Goal: Task Accomplishment & Management: Manage account settings

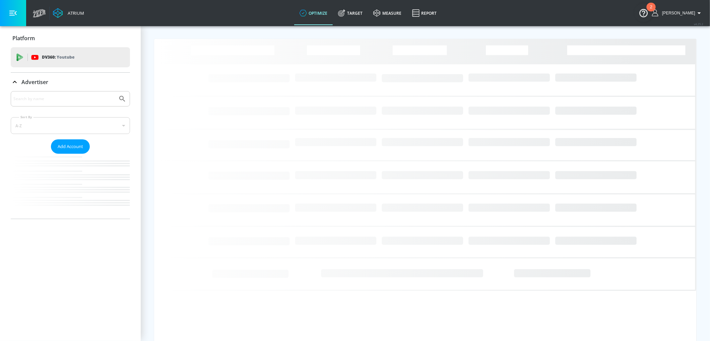
click at [68, 100] on input "Search by name" at bounding box center [64, 99] width 102 height 9
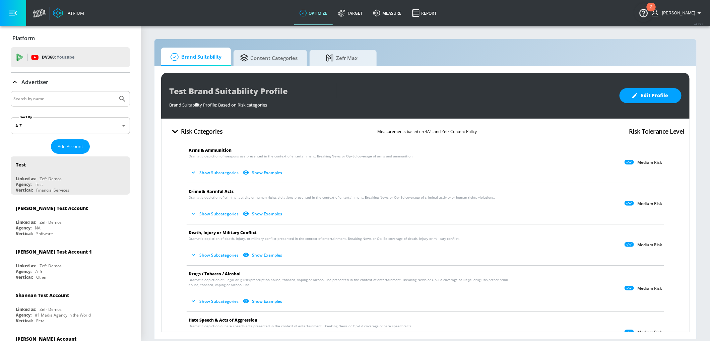
click at [44, 99] on input "Search by name" at bounding box center [64, 99] width 102 height 9
type input "guardant"
click at [115, 92] on button "Submit Search" at bounding box center [122, 99] width 15 height 15
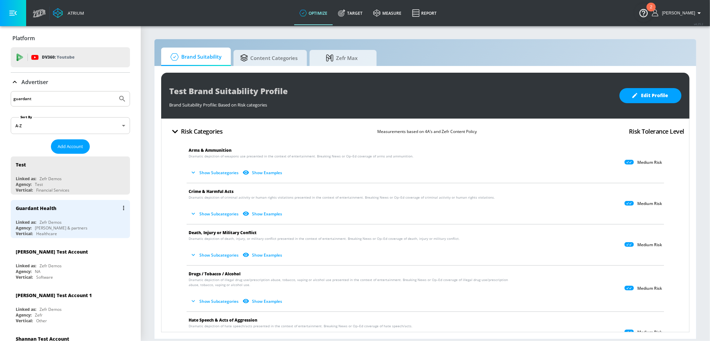
click at [84, 216] on div "Guardant Health Linked as: Zefr Demos Agency: [PERSON_NAME] & partners Vertical…" at bounding box center [70, 219] width 119 height 38
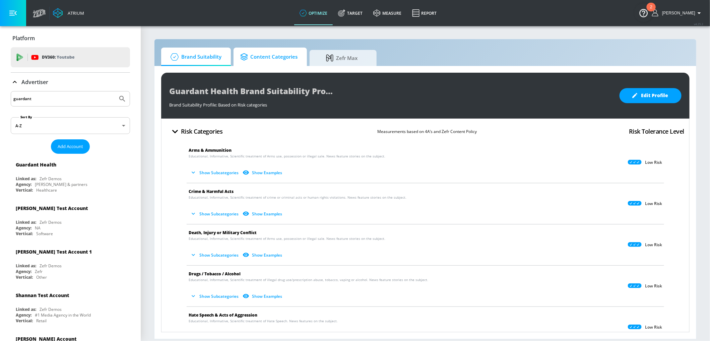
click at [290, 54] on span "Content Categories" at bounding box center [268, 57] width 57 height 16
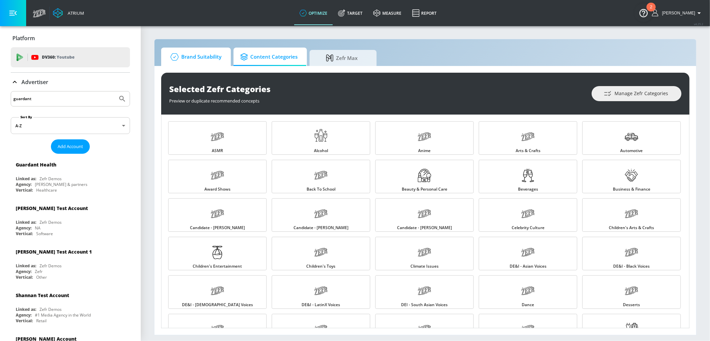
click at [206, 54] on span "Brand Suitability" at bounding box center [195, 57] width 54 height 16
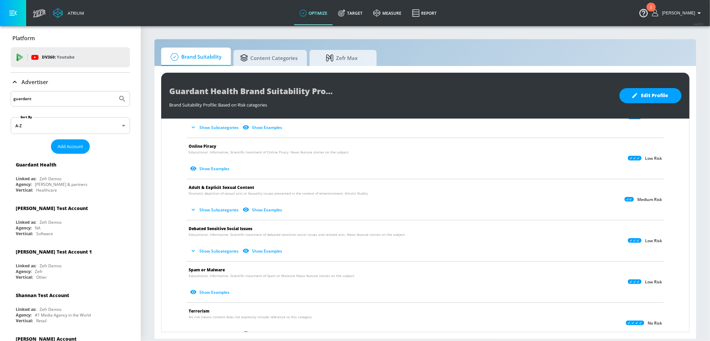
scroll to position [298, 0]
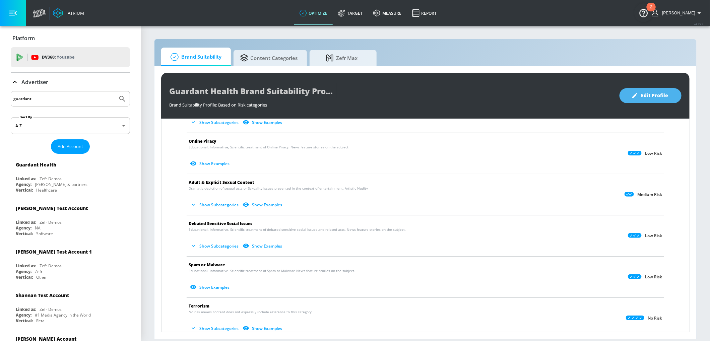
click at [651, 95] on span "Edit Profile" at bounding box center [650, 96] width 35 height 8
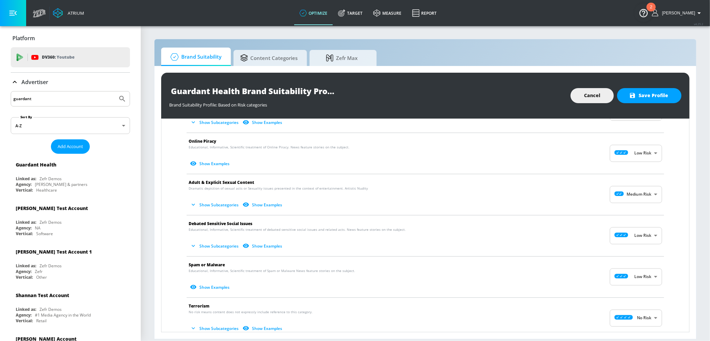
scroll to position [300, 0]
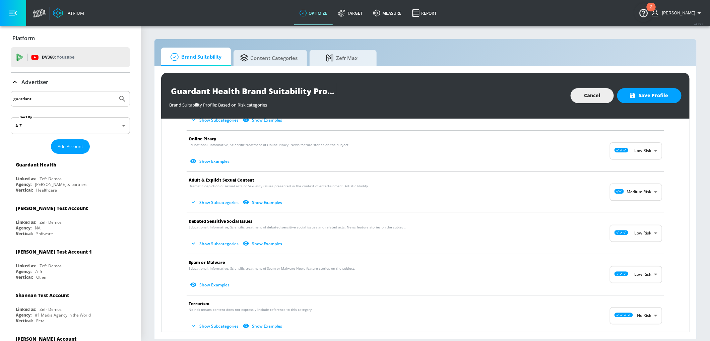
click at [635, 152] on body "Atrium optimize Target measure Report optimize Target measure Report v 4.25.2 A…" at bounding box center [355, 170] width 710 height 341
click at [682, 170] on div at bounding box center [355, 170] width 710 height 341
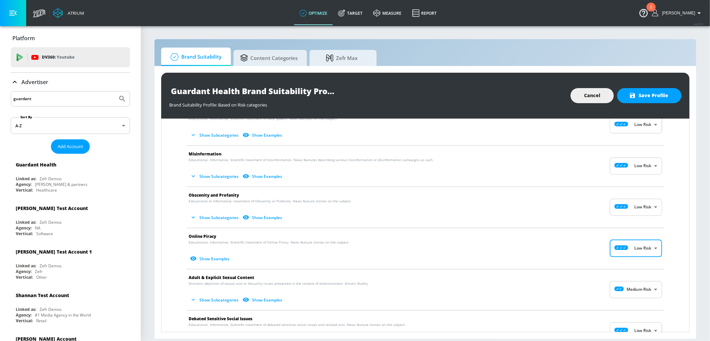
scroll to position [205, 0]
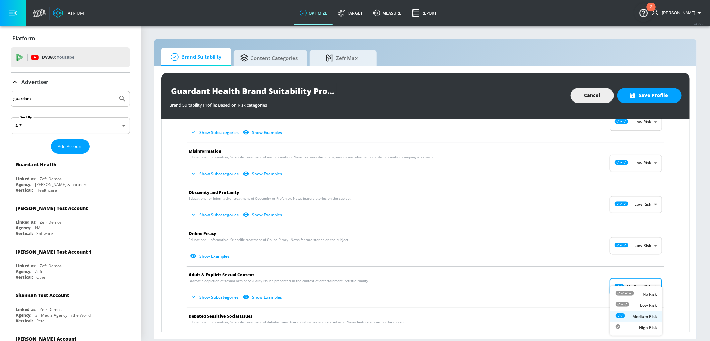
click at [643, 283] on body "Atrium optimize Target measure Report optimize Target measure Report v 4.25.2 A…" at bounding box center [355, 170] width 710 height 341
click at [643, 306] on p "Low Risk" at bounding box center [648, 306] width 17 height 6
type input "LOW"
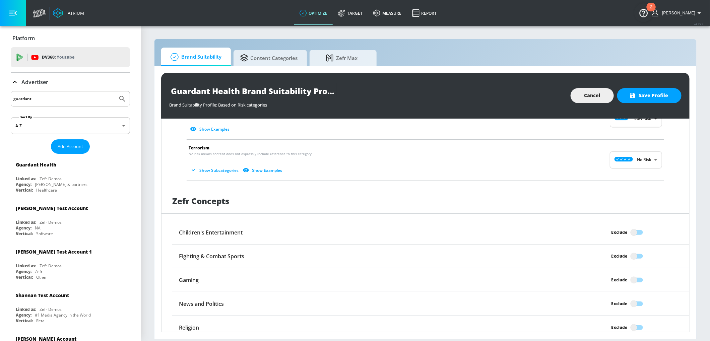
scroll to position [506, 0]
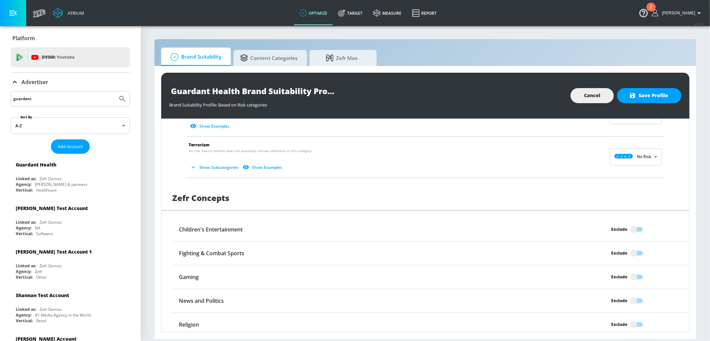
click at [635, 227] on input "Exclude" at bounding box center [634, 229] width 38 height 13
checkbox input "true"
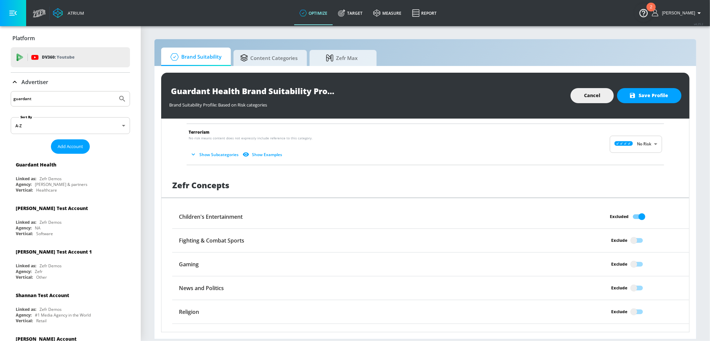
scroll to position [532, 0]
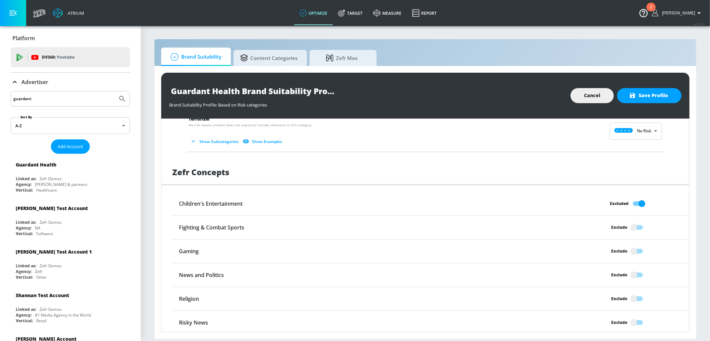
click at [633, 295] on input "Exclude" at bounding box center [634, 299] width 38 height 13
checkbox input "true"
click at [633, 320] on input "Exclude" at bounding box center [634, 322] width 38 height 13
checkbox input "true"
click at [636, 226] on input "Exclude" at bounding box center [634, 227] width 38 height 13
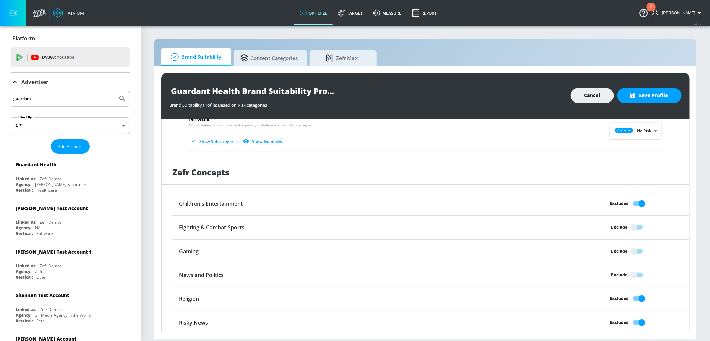
checkbox input "true"
click at [635, 248] on input "Exclude" at bounding box center [634, 251] width 38 height 13
checkbox input "true"
click at [635, 276] on input "Exclude" at bounding box center [634, 275] width 38 height 13
checkbox input "true"
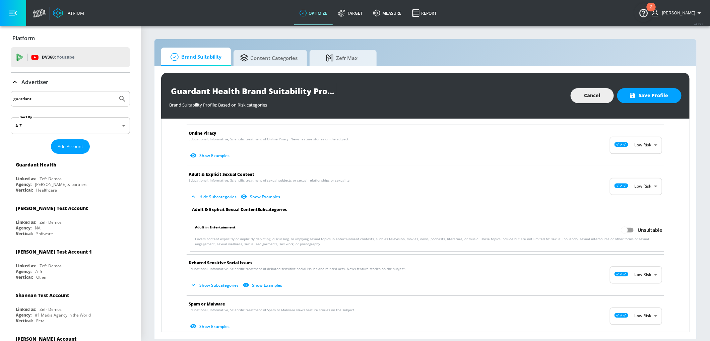
scroll to position [0, 0]
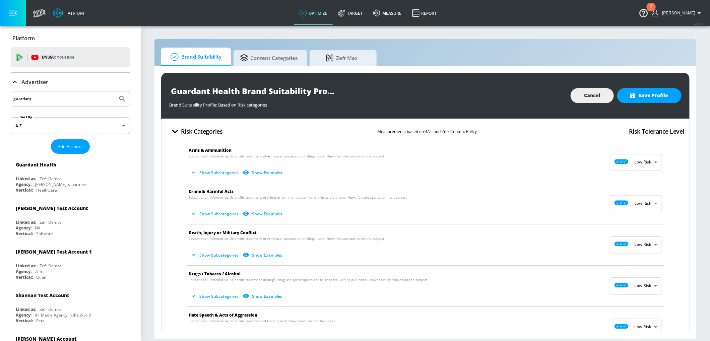
click at [646, 164] on body "Atrium optimize Target measure Report optimize Target measure Report v 4.25.2 A…" at bounding box center [355, 170] width 710 height 341
click at [632, 181] on div at bounding box center [625, 179] width 18 height 7
type input "MINIMAL"
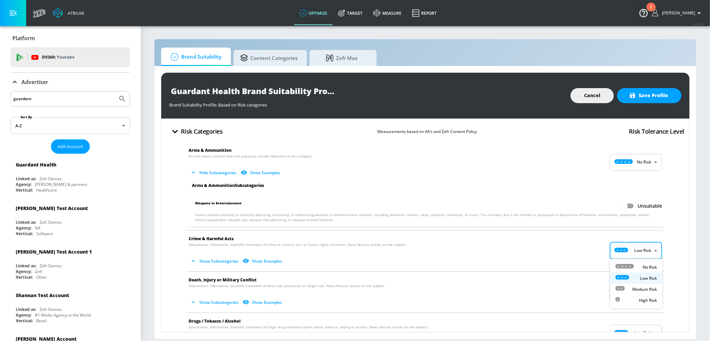
click at [635, 256] on body "Atrium optimize Target measure Report optimize Target measure Report v 4.25.2 A…" at bounding box center [355, 170] width 710 height 341
click at [628, 269] on div at bounding box center [625, 267] width 18 height 7
type input "MINIMAL"
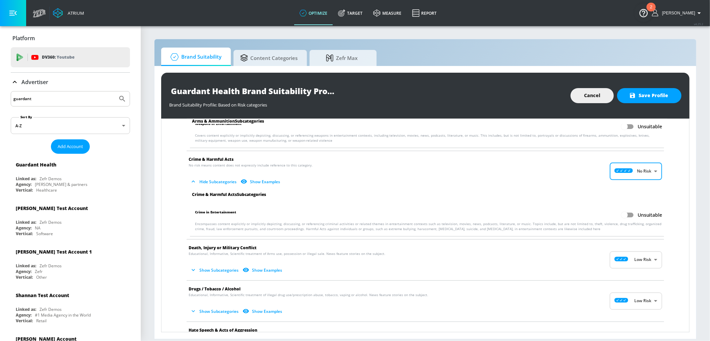
scroll to position [83, 0]
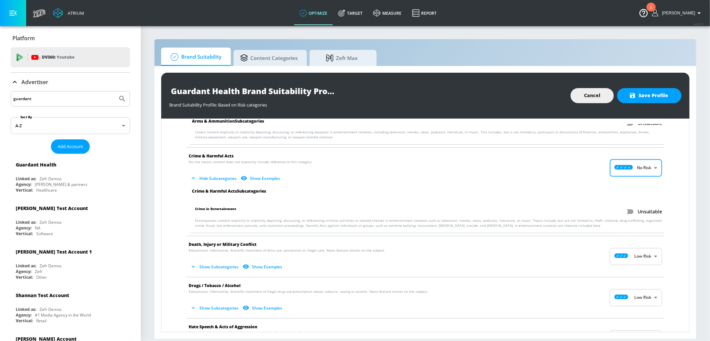
click at [643, 255] on body "Atrium optimize Target measure Report optimize Target measure Report v 4.25.2 A…" at bounding box center [355, 170] width 710 height 341
click at [673, 233] on div at bounding box center [355, 170] width 710 height 341
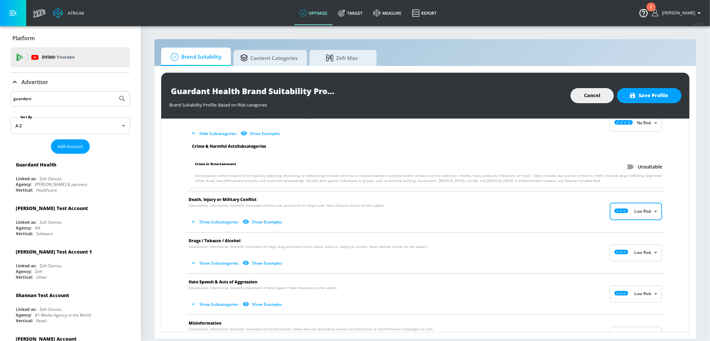
scroll to position [133, 0]
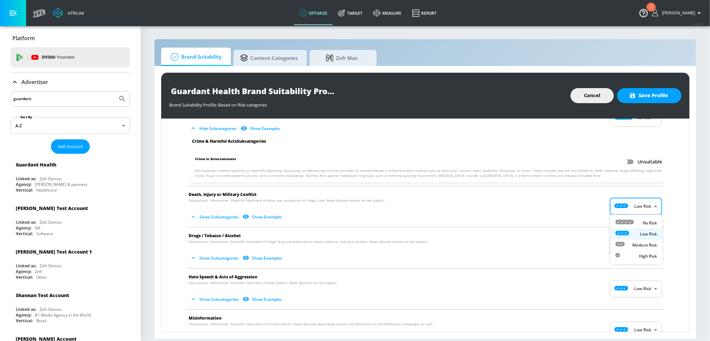
click at [627, 202] on body "Atrium optimize Target measure Report optimize Target measure Report v 4.25.2 A…" at bounding box center [355, 170] width 710 height 341
click at [636, 222] on div "No Risk" at bounding box center [637, 223] width 42 height 7
type input "MINIMAL"
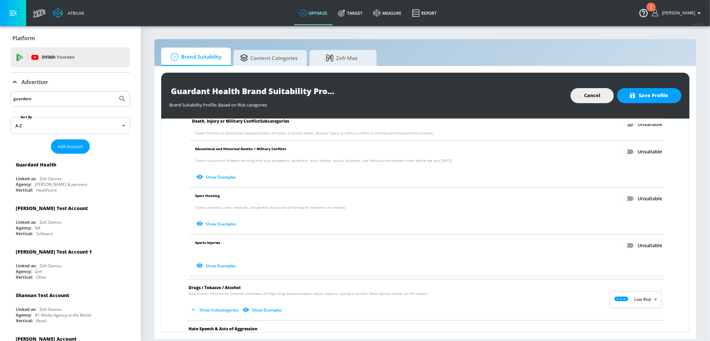
scroll to position [302, 0]
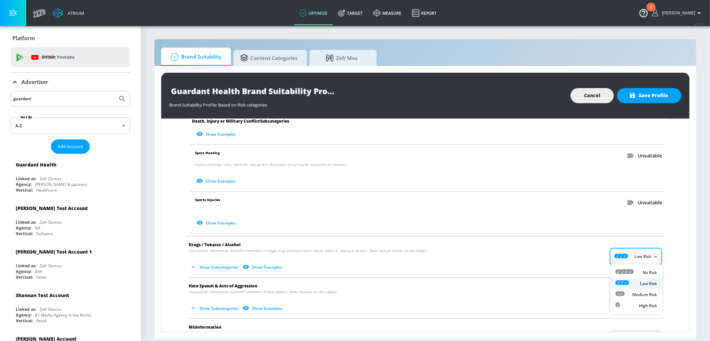
click at [634, 260] on body "Atrium optimize Target measure Report optimize Target measure Report v 4.25.2 A…" at bounding box center [355, 170] width 710 height 341
click at [635, 272] on div "No Risk" at bounding box center [637, 272] width 42 height 7
type input "MINIMAL"
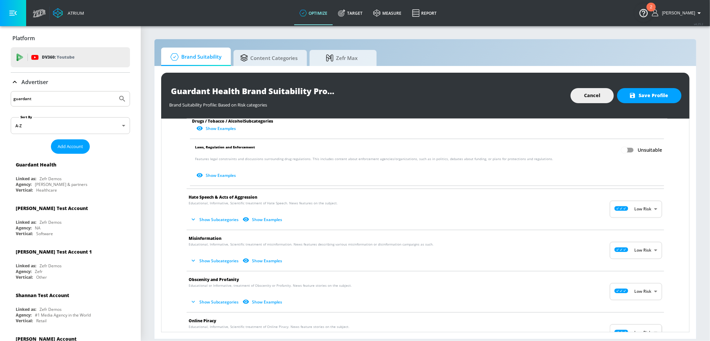
scroll to position [592, 0]
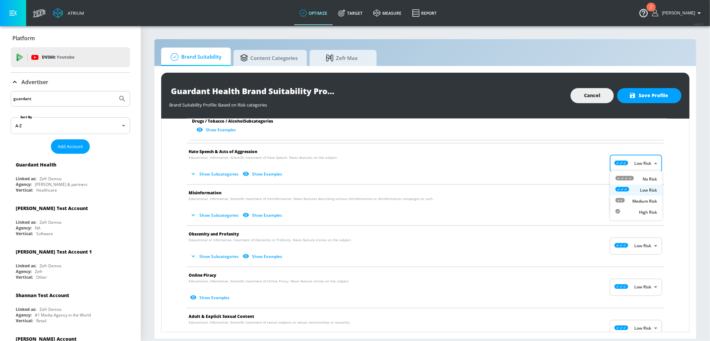
click at [631, 160] on body "Atrium optimize Target measure Report optimize Target measure Report v 4.25.2 A…" at bounding box center [355, 170] width 710 height 341
click at [632, 180] on icon at bounding box center [625, 178] width 18 height 5
type input "MINIMAL"
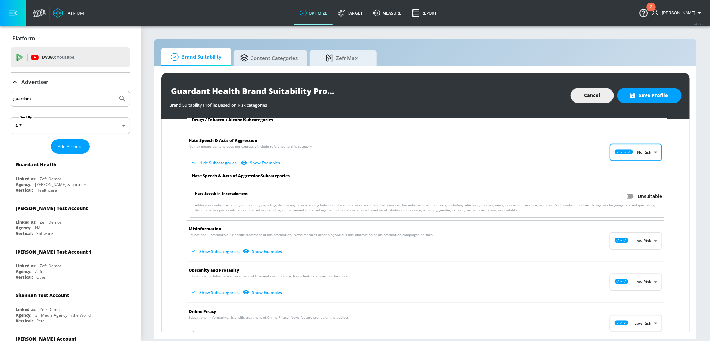
scroll to position [606, 0]
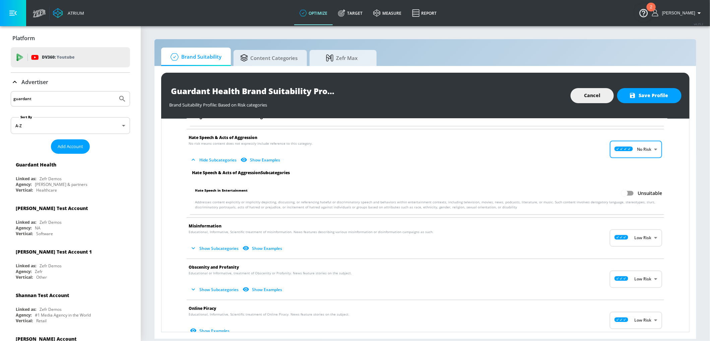
click at [643, 239] on body "Atrium optimize Target measure Report optimize Target measure Report v 4.25.2 A…" at bounding box center [355, 170] width 710 height 341
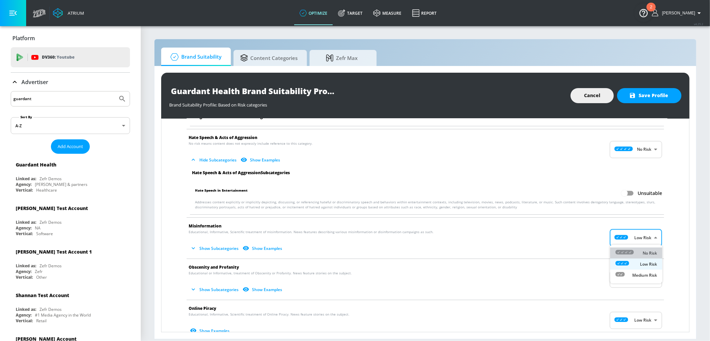
click at [640, 252] on div "No Risk" at bounding box center [637, 253] width 42 height 7
type input "MINIMAL"
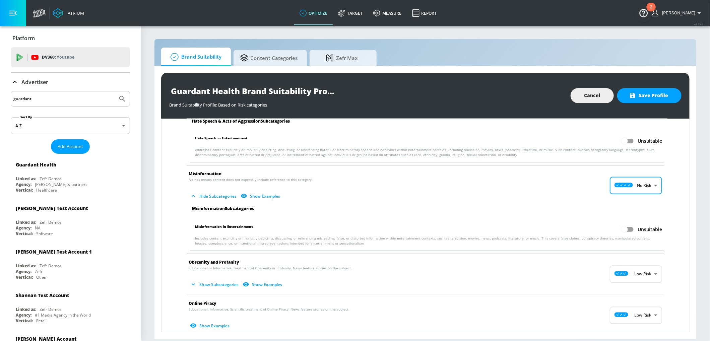
scroll to position [665, 0]
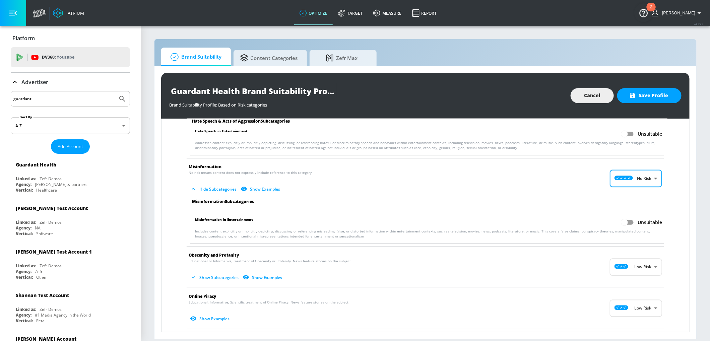
click at [633, 266] on body "Atrium optimize Target measure Report optimize Target measure Report v 4.25.2 A…" at bounding box center [355, 170] width 710 height 341
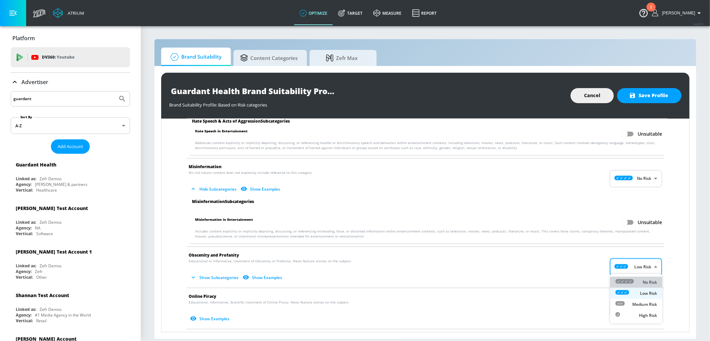
click at [631, 282] on icon at bounding box center [625, 281] width 18 height 5
type input "MINIMAL"
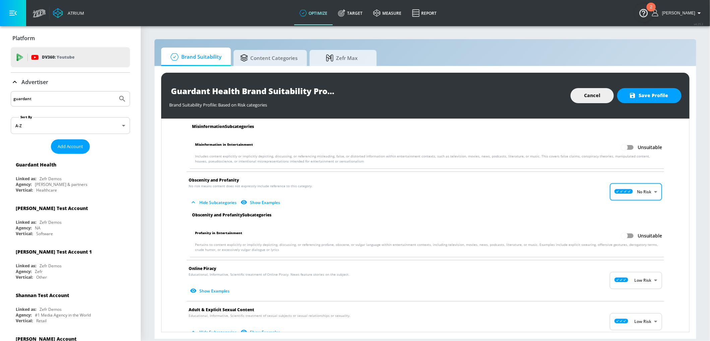
scroll to position [740, 0]
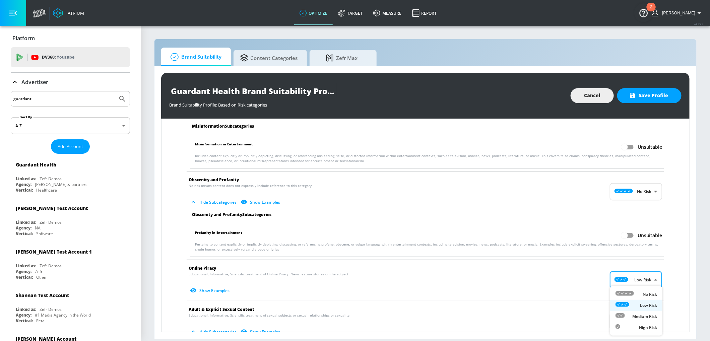
click at [632, 278] on body "Atrium optimize Target measure Report optimize Target measure Report v 4.25.2 A…" at bounding box center [355, 170] width 710 height 341
click at [629, 295] on icon at bounding box center [625, 293] width 18 height 5
type input "MINIMAL"
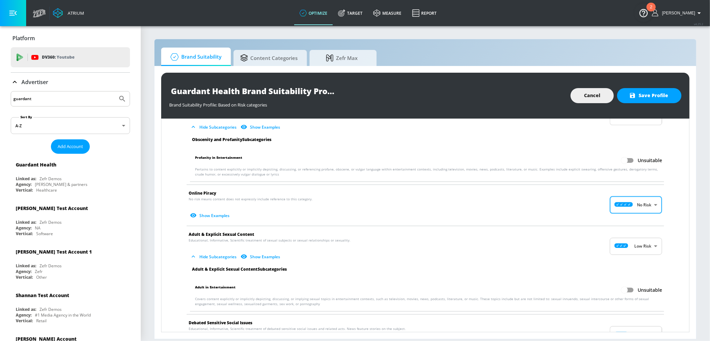
scroll to position [816, 0]
click at [633, 244] on body "Atrium optimize Target measure Report optimize Target measure Report v 4.25.2 A…" at bounding box center [355, 170] width 710 height 341
click at [631, 264] on div at bounding box center [625, 260] width 18 height 7
type input "MINIMAL"
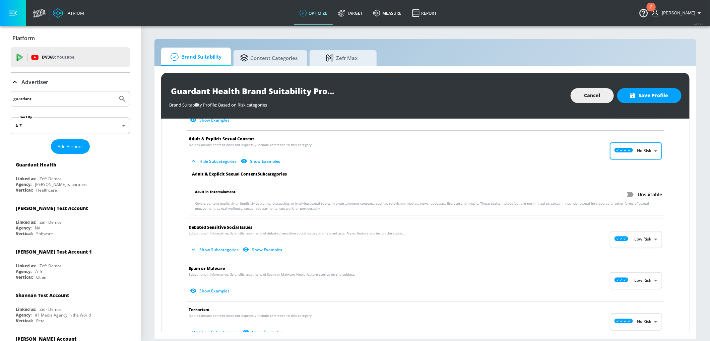
scroll to position [912, 0]
click at [637, 236] on body "Atrium optimize Target measure Report optimize Target measure Report v 4.25.2 A…" at bounding box center [355, 170] width 710 height 341
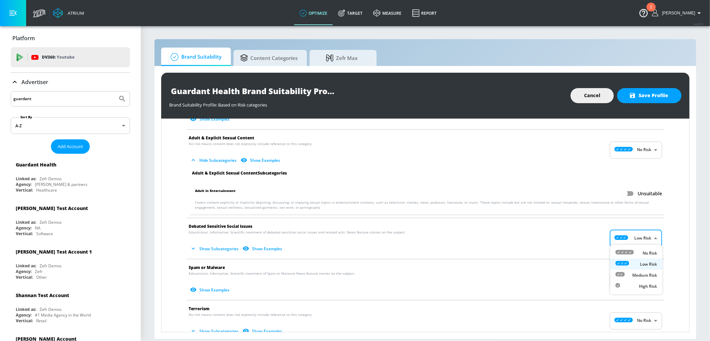
click at [638, 254] on div "No Risk" at bounding box center [637, 253] width 42 height 7
type input "MINIMAL"
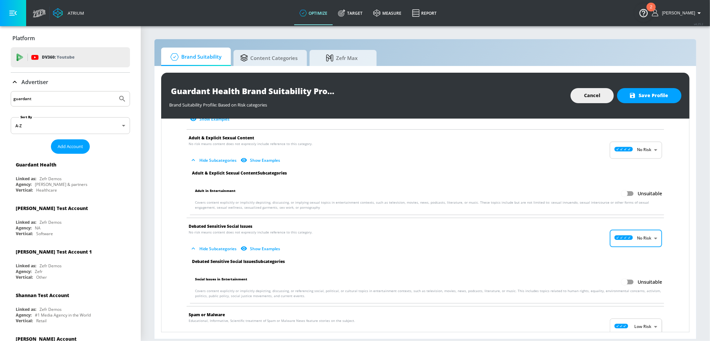
scroll to position [970, 0]
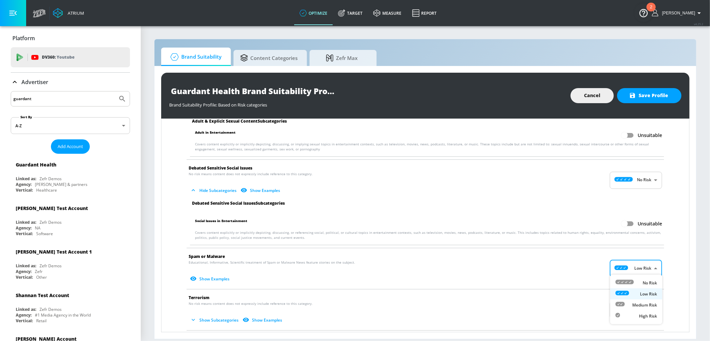
click at [628, 263] on body "Atrium optimize Target measure Report optimize Target measure Report v 4.25.2 A…" at bounding box center [355, 170] width 710 height 341
click at [621, 282] on icon at bounding box center [625, 282] width 18 height 5
type input "MINIMAL"
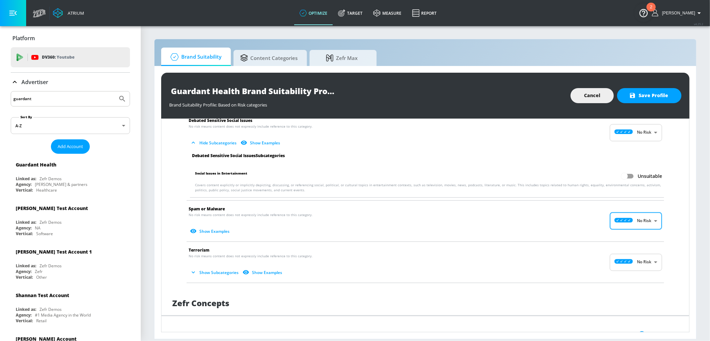
scroll to position [1029, 0]
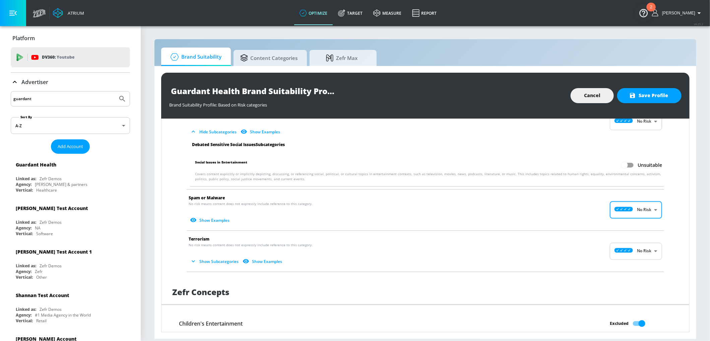
click at [618, 245] on body "Atrium optimize Target measure Report optimize Target measure Report v 4.25.2 A…" at bounding box center [355, 170] width 710 height 341
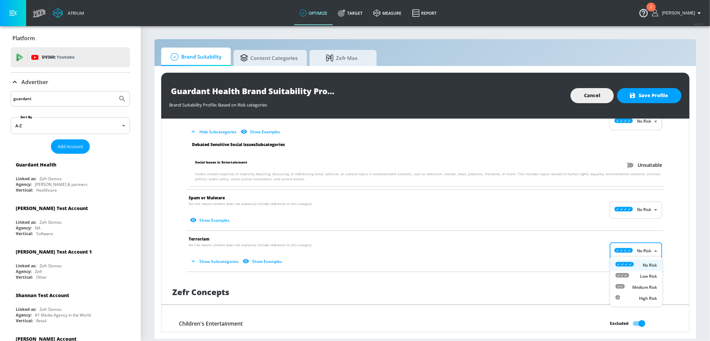
click at [629, 266] on icon at bounding box center [625, 264] width 18 height 5
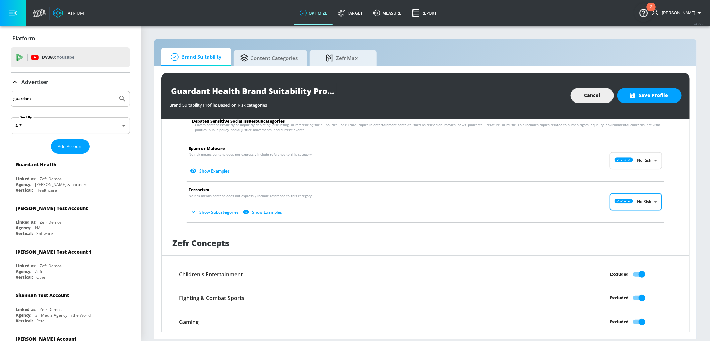
scroll to position [1148, 0]
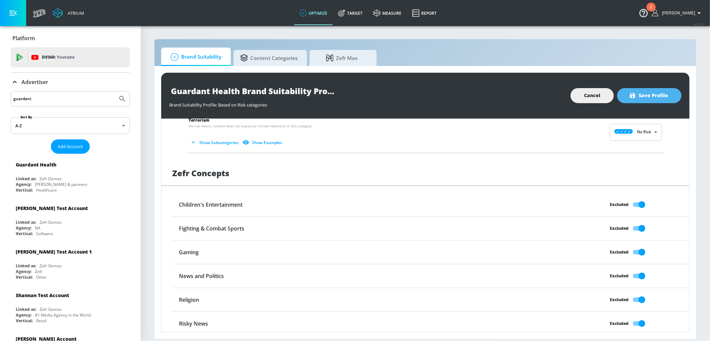
click at [652, 102] on button "Save Profile" at bounding box center [649, 95] width 64 height 15
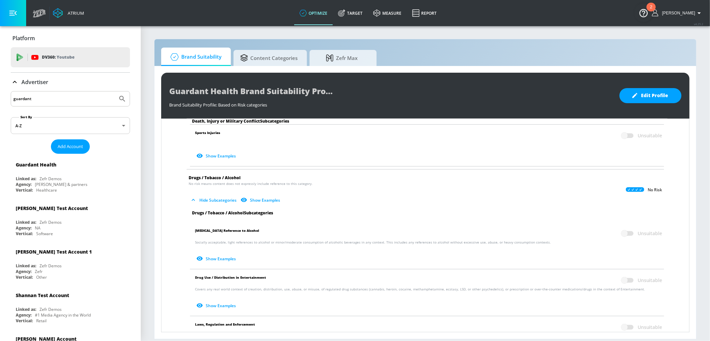
scroll to position [0, 0]
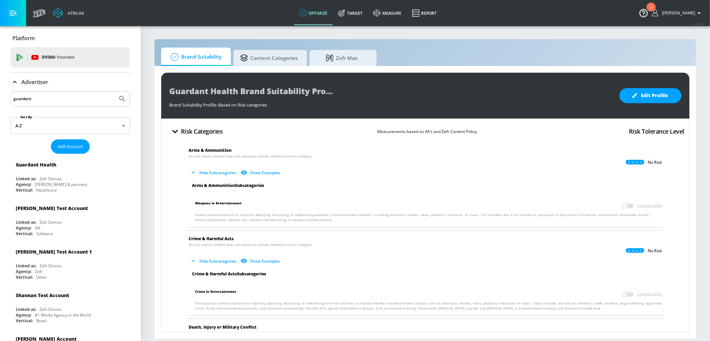
click at [51, 101] on input "guardant" at bounding box center [64, 99] width 102 height 9
click at [115, 92] on button "Submit Search" at bounding box center [122, 99] width 15 height 15
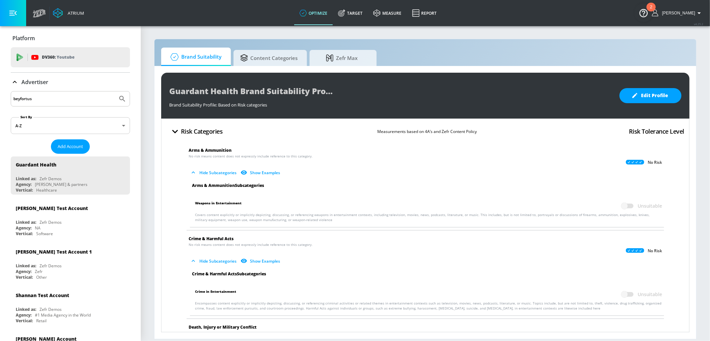
click at [43, 96] on input "beyfortus" at bounding box center [64, 99] width 102 height 9
type input "sanofi"
click at [115, 92] on button "Submit Search" at bounding box center [122, 99] width 15 height 15
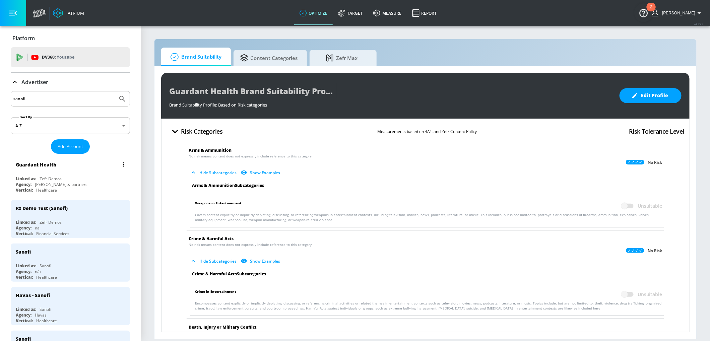
scroll to position [17, 0]
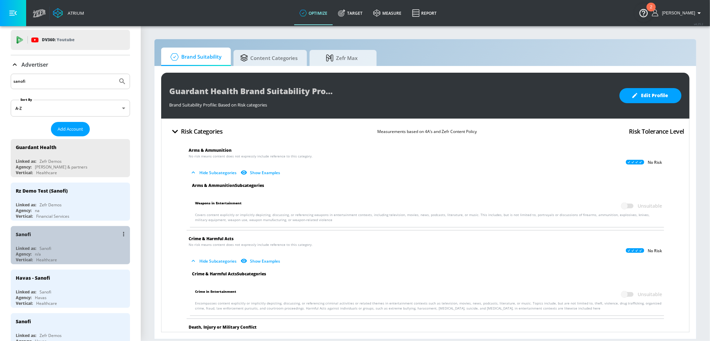
click at [74, 242] on div "Sanofi Linked as: Sanofi Agency: n/a Vertical: Healthcare" at bounding box center [70, 245] width 119 height 38
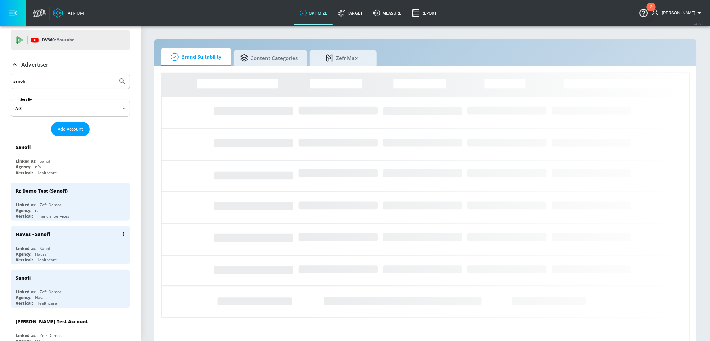
click at [65, 246] on div "Linked as: Sanofi" at bounding box center [72, 249] width 113 height 6
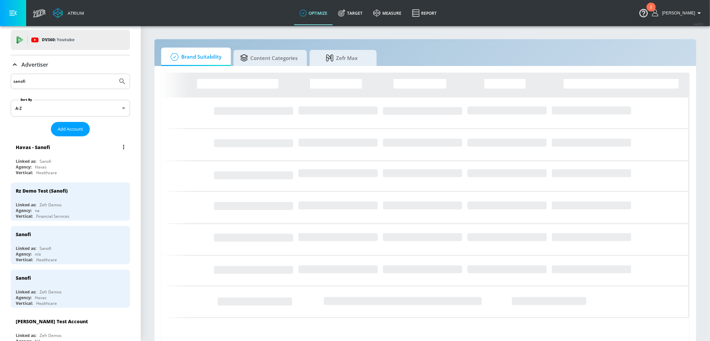
click at [93, 167] on div "Agency: Havas" at bounding box center [72, 167] width 113 height 6
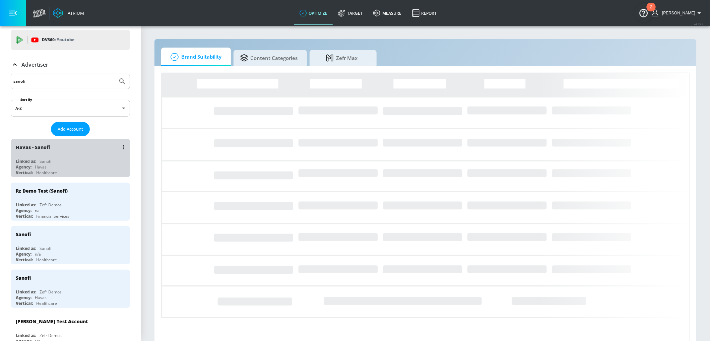
click at [94, 156] on div "Havas - Sanofi Linked as: Sanofi Agency: Havas Vertical: Healthcare" at bounding box center [70, 158] width 119 height 38
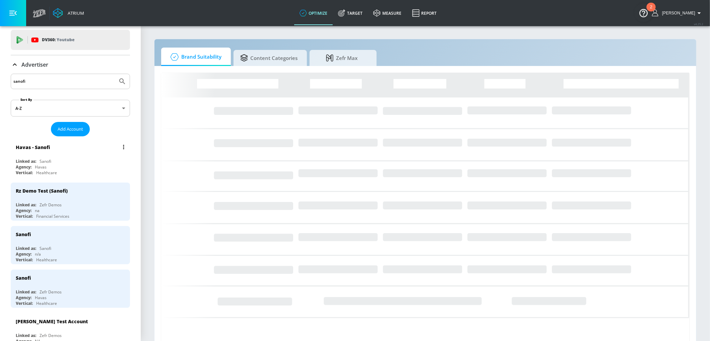
click at [81, 152] on div "Havas - Sanofi" at bounding box center [72, 147] width 113 height 16
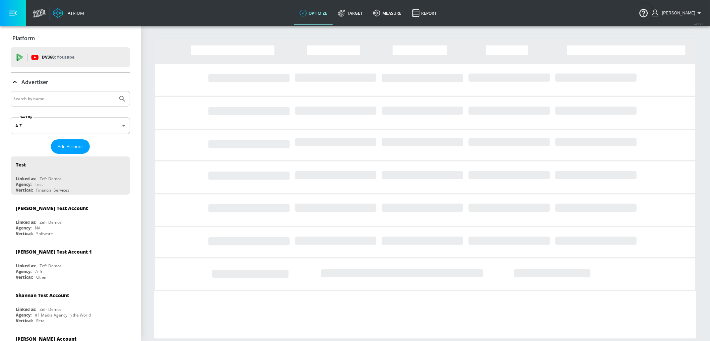
click at [62, 98] on input "Search by name" at bounding box center [64, 99] width 102 height 9
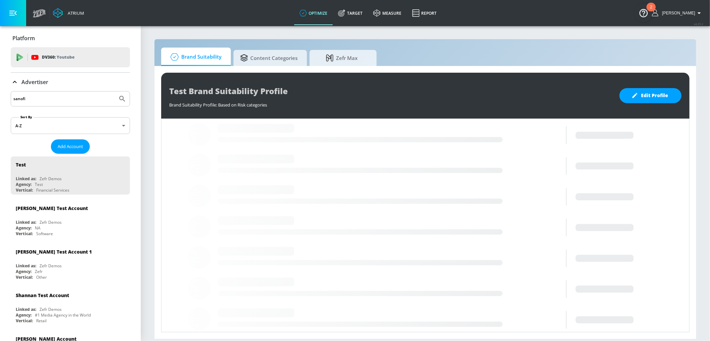
click at [115, 92] on button "Submit Search" at bounding box center [122, 99] width 15 height 15
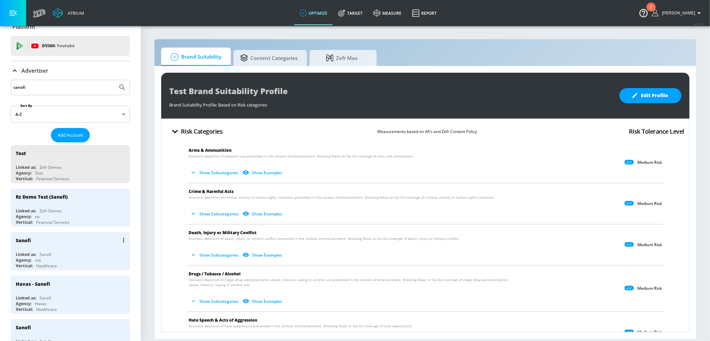
scroll to position [24, 0]
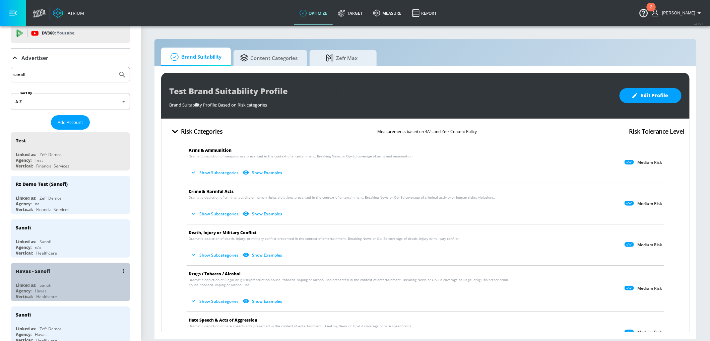
click at [69, 274] on div "Havas - Sanofi" at bounding box center [72, 271] width 113 height 16
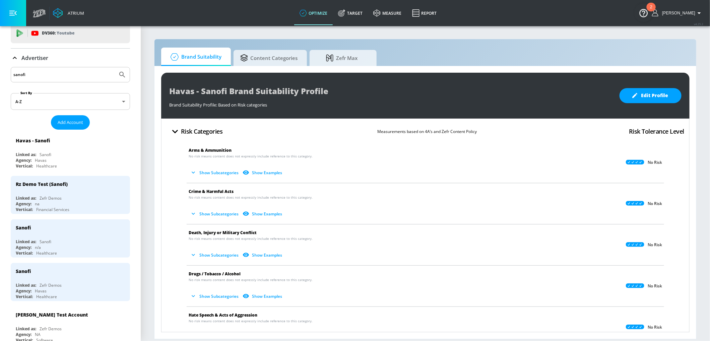
click at [71, 74] on input "sanofi" at bounding box center [64, 74] width 102 height 9
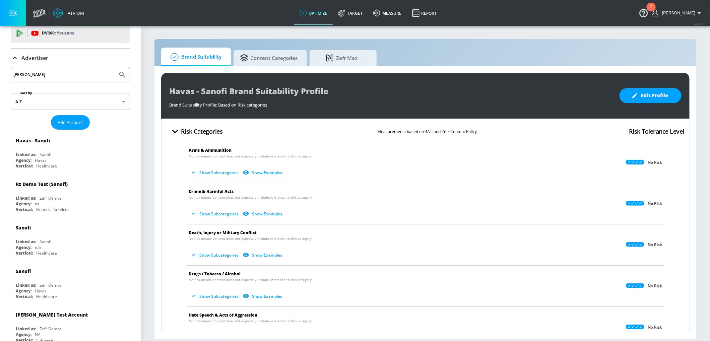
type input "lenz"
click at [115, 67] on button "Submit Search" at bounding box center [122, 74] width 15 height 15
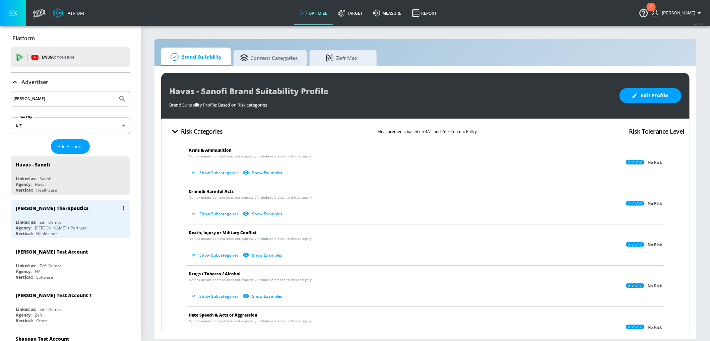
click at [84, 223] on div "Linked as: Zefr Demos" at bounding box center [72, 223] width 113 height 6
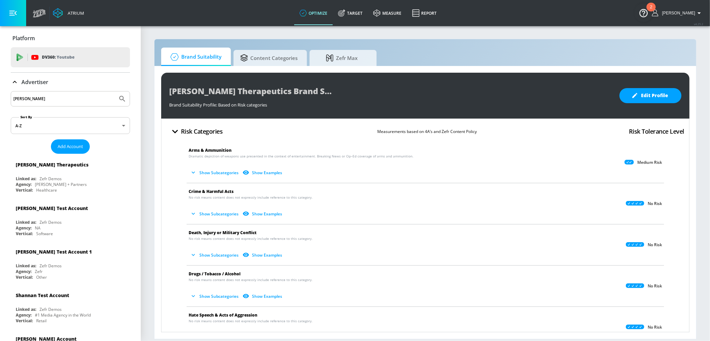
click at [633, 163] on icon at bounding box center [629, 162] width 9 height 5
click at [638, 99] on span "Edit Profile" at bounding box center [650, 96] width 35 height 8
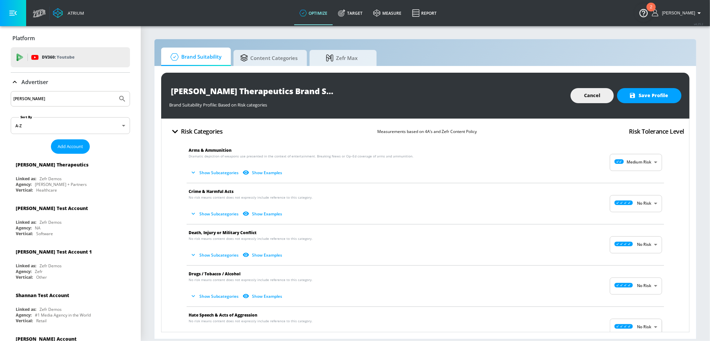
click at [627, 161] on body "Atrium optimize Target measure Report optimize Target measure Report v 4.25.2 A…" at bounding box center [355, 170] width 710 height 341
click at [629, 178] on icon at bounding box center [625, 178] width 18 height 5
type input "MINIMAL"
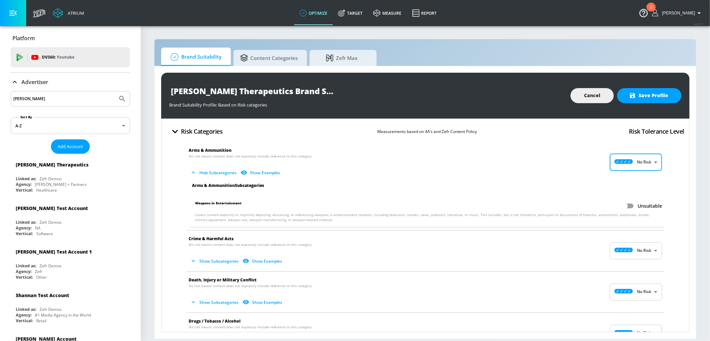
click at [628, 243] on body "Atrium optimize Target measure Report optimize Target measure Report v 4.25.2 A…" at bounding box center [355, 170] width 710 height 341
click at [625, 266] on icon at bounding box center [625, 266] width 18 height 5
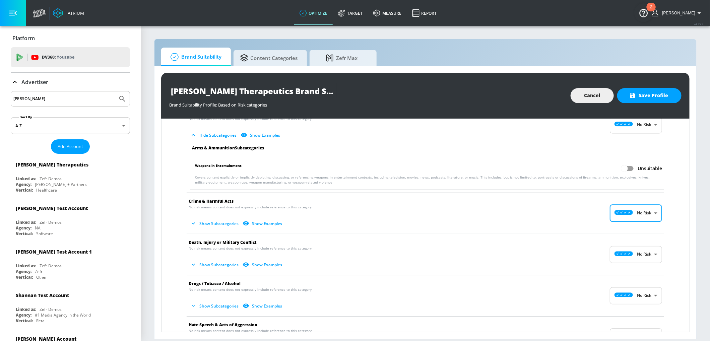
scroll to position [43, 0]
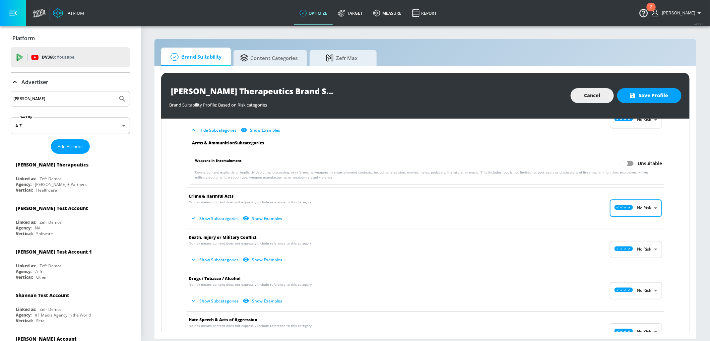
click at [627, 252] on body "Atrium optimize Target measure Report optimize Target measure Report v 4.25.2 A…" at bounding box center [355, 170] width 710 height 341
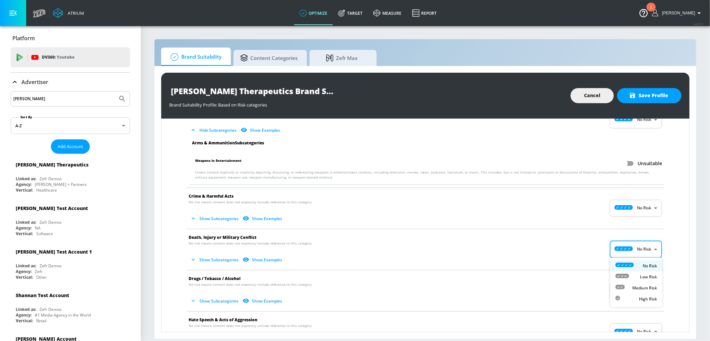
click at [573, 250] on div at bounding box center [355, 170] width 710 height 341
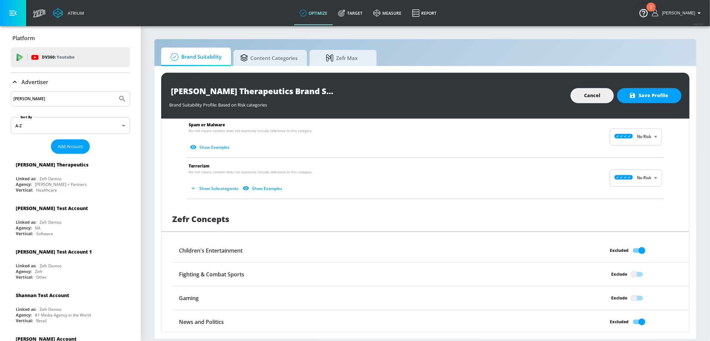
scroll to position [532, 0]
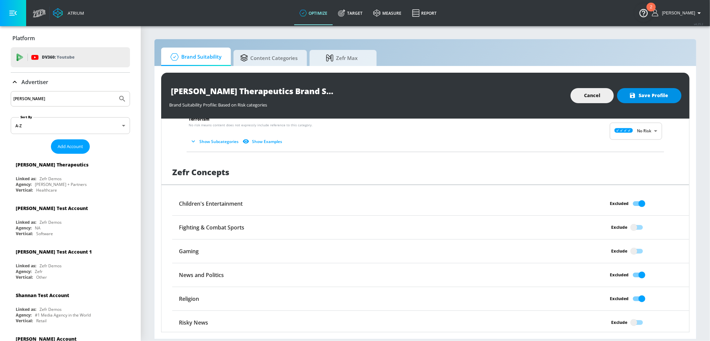
click at [636, 98] on icon "button" at bounding box center [632, 95] width 7 height 7
